Goal: Information Seeking & Learning: Stay updated

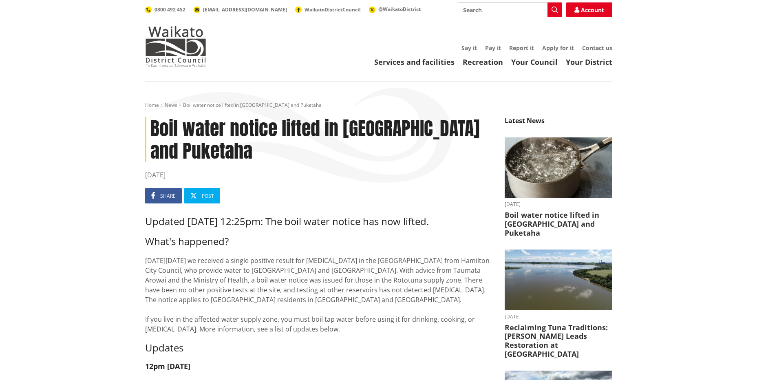
click at [336, 257] on p "On Saturday 4 October we received a single positive result for E. coli in the R…" at bounding box center [319, 295] width 348 height 78
click at [389, 257] on p "On Saturday 4 October we received a single positive result for E. coli in the R…" at bounding box center [319, 295] width 348 height 78
click at [390, 281] on p "On Saturday 4 October we received a single positive result for E. coli in the R…" at bounding box center [319, 295] width 348 height 78
click at [407, 282] on p "On Saturday 4 October we received a single positive result for E. coli in the R…" at bounding box center [319, 295] width 348 height 78
click at [413, 279] on p "On Saturday 4 October we received a single positive result for E. coli in the R…" at bounding box center [319, 295] width 348 height 78
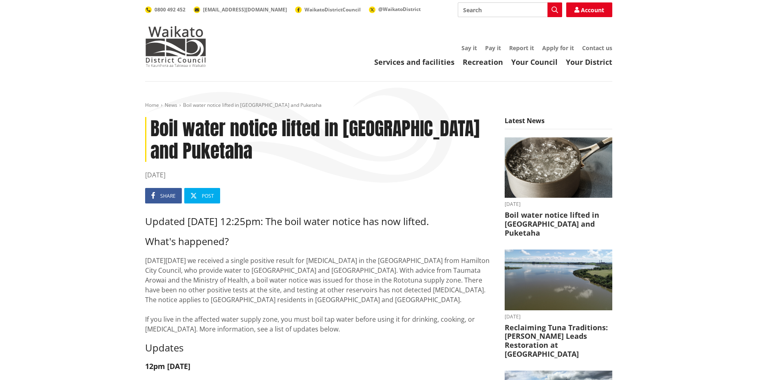
click at [168, 104] on link "News" at bounding box center [171, 105] width 13 height 7
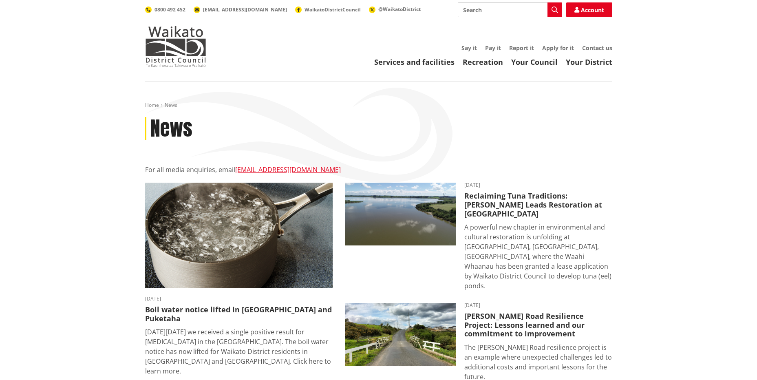
click at [269, 219] on img at bounding box center [239, 236] width 188 height 106
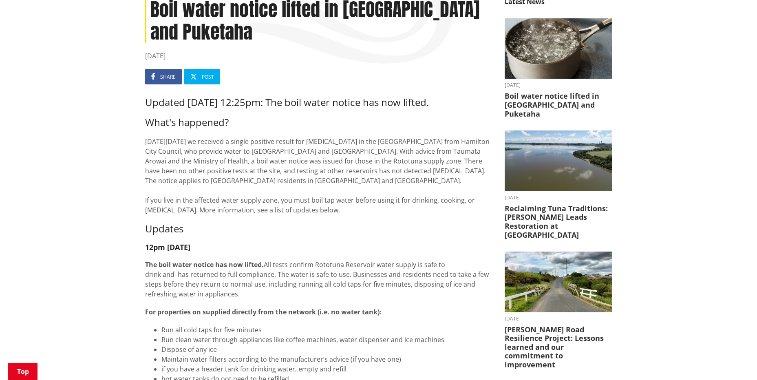
scroll to position [122, 0]
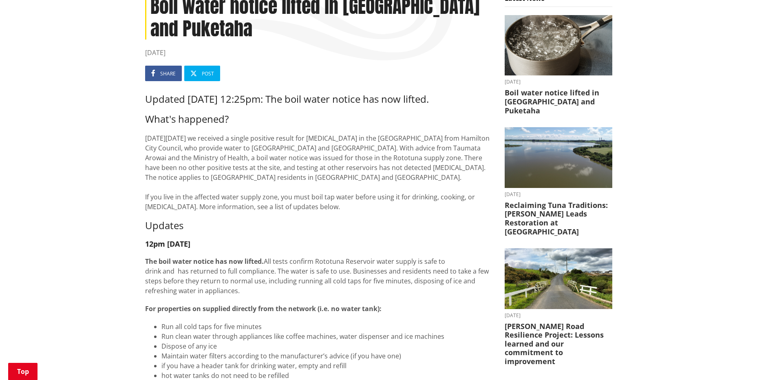
click at [322, 275] on p "The boil water notice has now lifted. All tests confirm Rototuna Reservoir wate…" at bounding box center [319, 276] width 348 height 39
click at [338, 220] on h3 "Updates" at bounding box center [319, 226] width 348 height 12
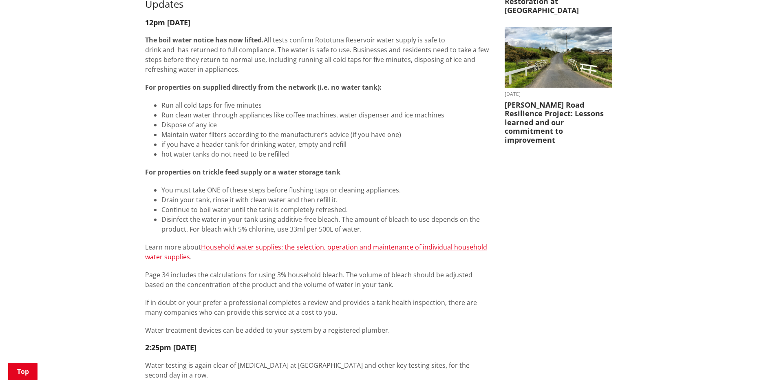
scroll to position [367, 0]
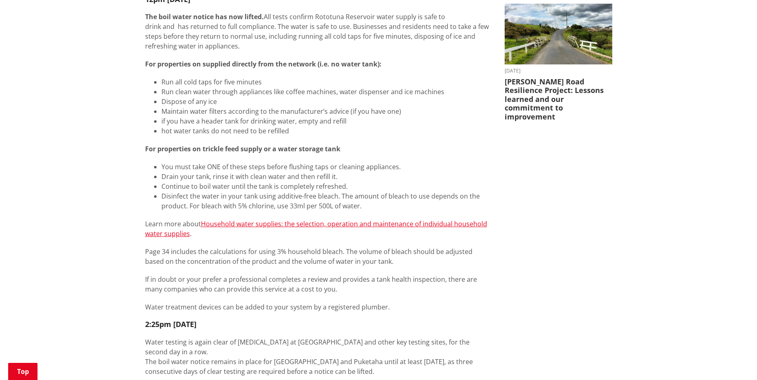
click at [366, 258] on span "Page 34 includes the calculations for using 3% household bleach. The volume of …" at bounding box center [309, 256] width 328 height 19
click at [244, 262] on span "Page 34 includes the calculations for using 3% household bleach. The volume of …" at bounding box center [309, 256] width 328 height 19
click at [199, 252] on span "Page 34 includes the calculations for using 3% household bleach. The volume of …" at bounding box center [309, 256] width 328 height 19
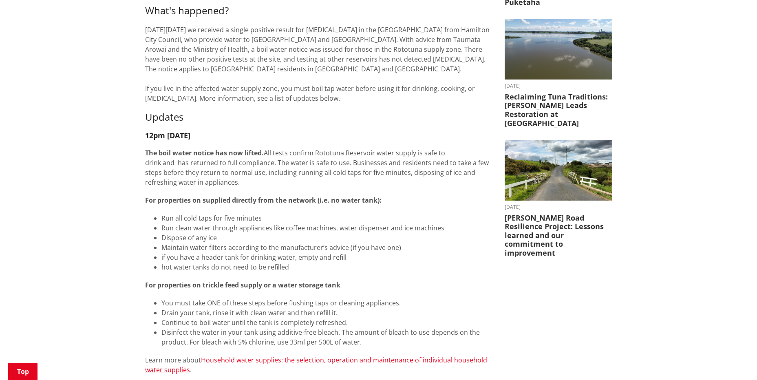
scroll to position [122, 0]
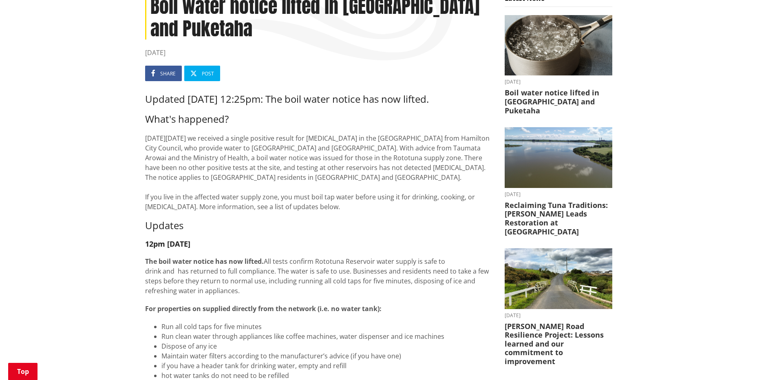
click at [285, 144] on p "[DATE][DATE] we received a single positive result for [MEDICAL_DATA] in the [GE…" at bounding box center [319, 172] width 348 height 78
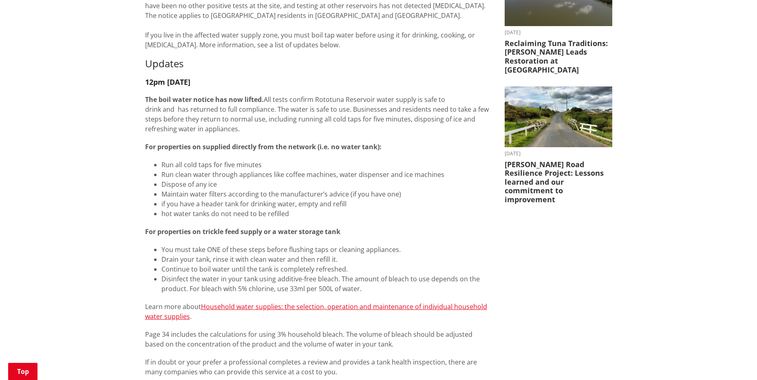
scroll to position [286, 0]
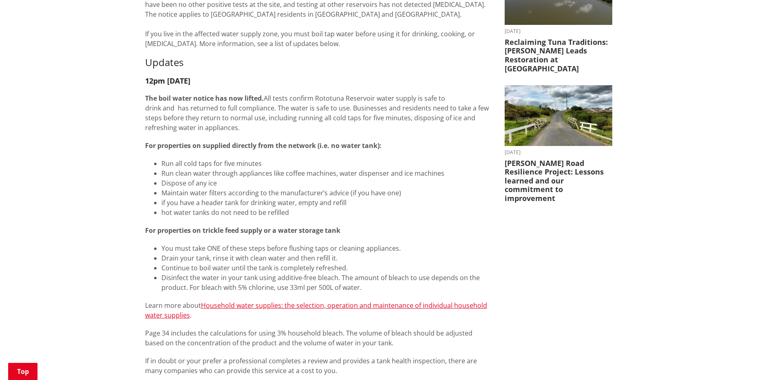
click at [196, 111] on p "The boil water notice has now lifted. All tests confirm Rototuna Reservoir wate…" at bounding box center [319, 112] width 348 height 39
click at [402, 114] on p "The boil water notice has now lifted. All tests confirm Rototuna Reservoir wate…" at bounding box center [319, 112] width 348 height 39
click at [421, 109] on p "The boil water notice has now lifted. All tests confirm Rototuna Reservoir wate…" at bounding box center [319, 112] width 348 height 39
click at [401, 107] on p "The boil water notice has now lifted. All tests confirm Rototuna Reservoir wate…" at bounding box center [319, 112] width 348 height 39
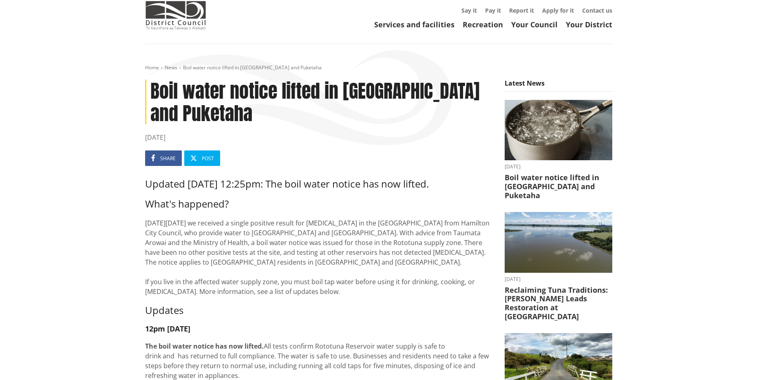
scroll to position [41, 0]
